Goal: Navigation & Orientation: Go to known website

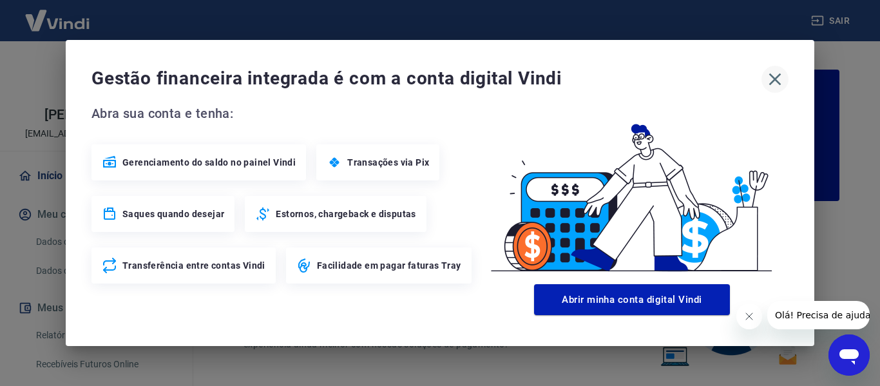
click at [776, 76] on icon "button" at bounding box center [775, 79] width 21 height 21
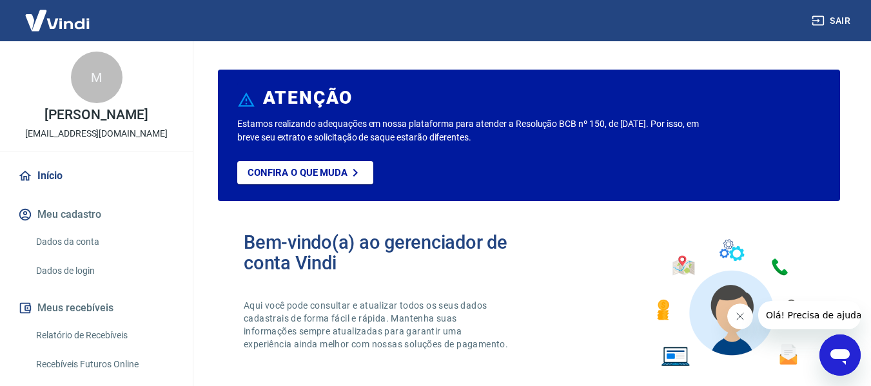
click at [738, 324] on button "Fechar mensagem da empresa" at bounding box center [739, 316] width 26 height 26
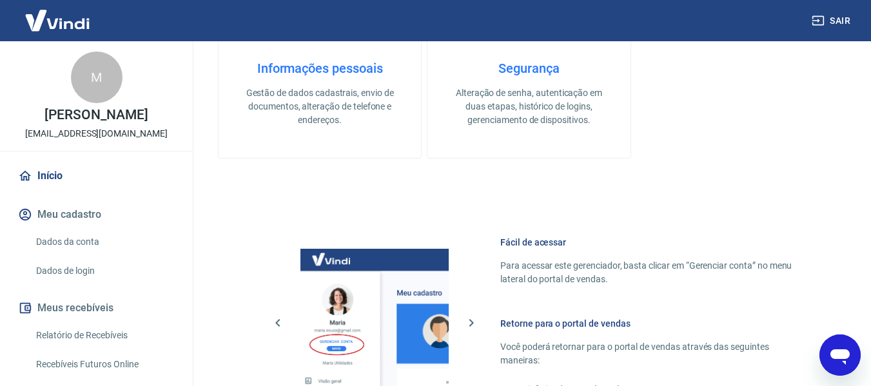
scroll to position [805, 0]
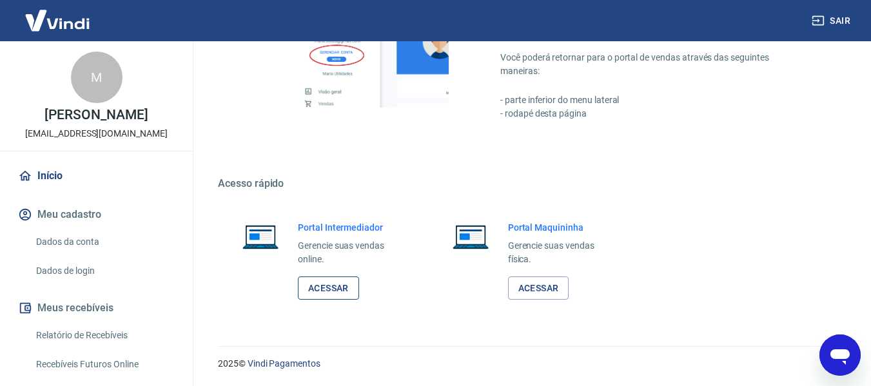
click at [345, 283] on link "Acessar" at bounding box center [328, 288] width 61 height 24
